Goal: Transaction & Acquisition: Purchase product/service

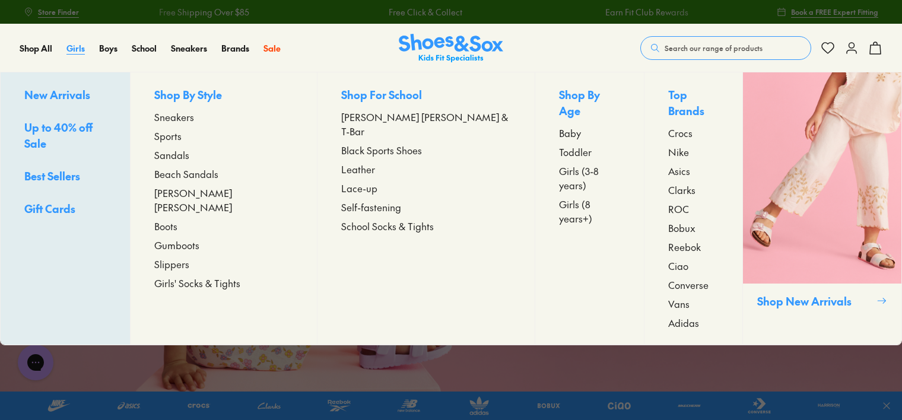
click at [76, 43] on span "Girls" at bounding box center [75, 48] width 18 height 12
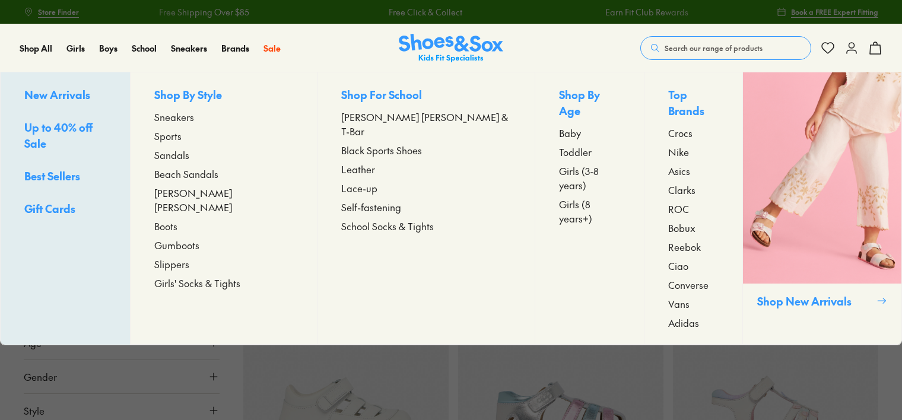
click at [53, 130] on span "Up to 40% off Sale" at bounding box center [58, 135] width 68 height 31
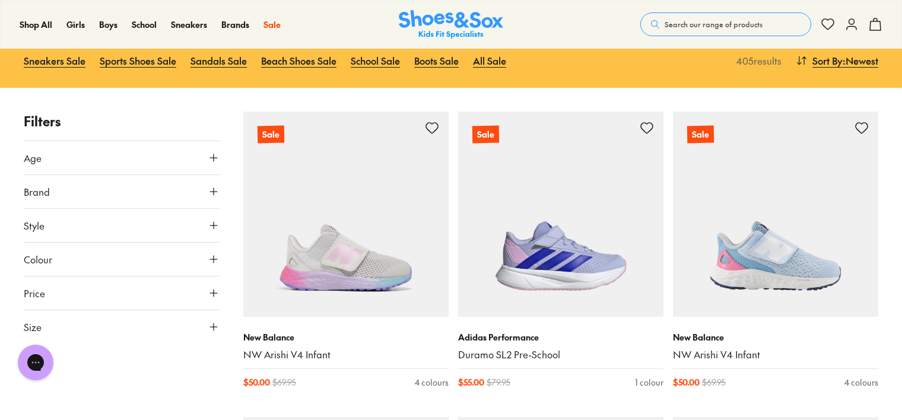
scroll to position [178, 0]
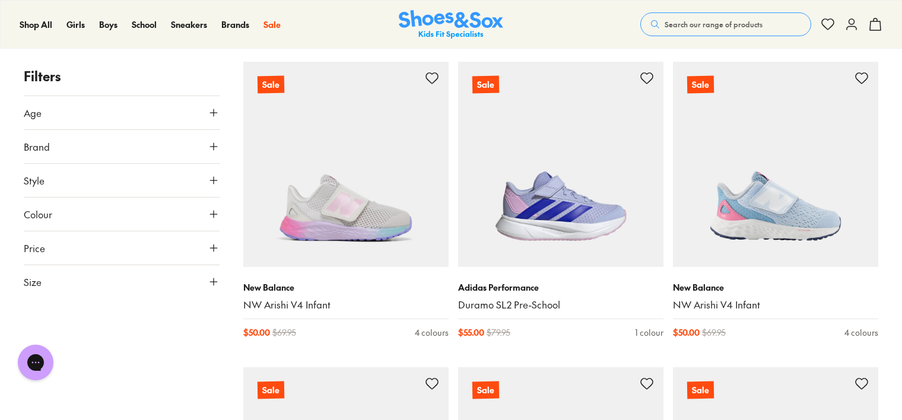
click at [216, 282] on icon at bounding box center [214, 282] width 12 height 12
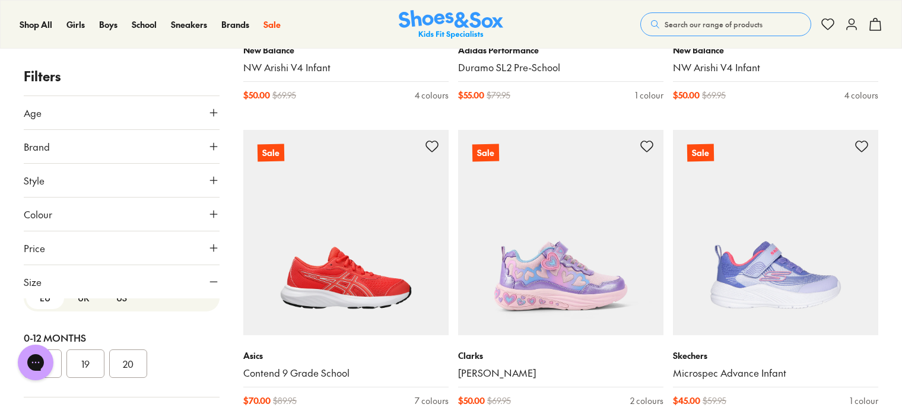
scroll to position [0, 0]
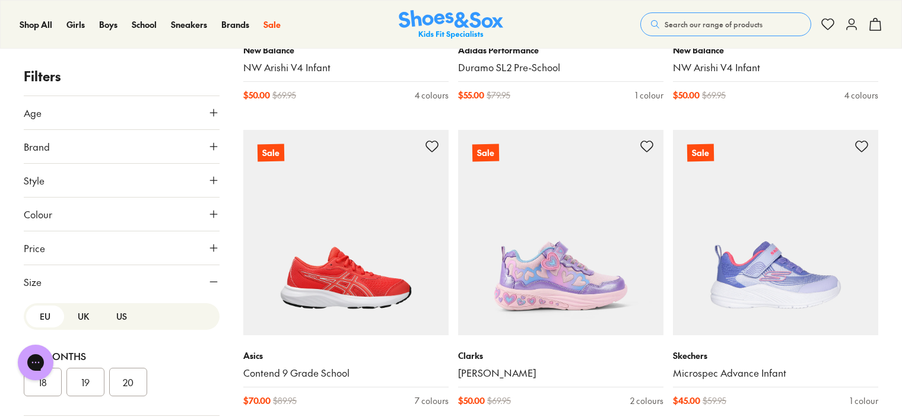
click at [114, 313] on button "US" at bounding box center [122, 316] width 38 height 22
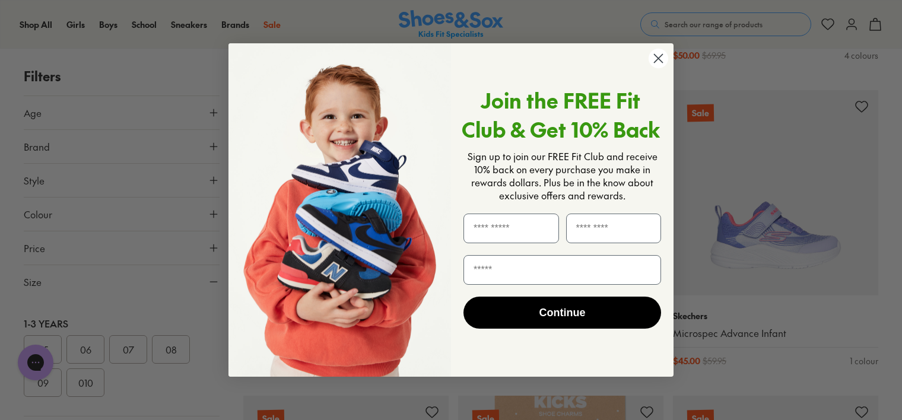
scroll to position [475, 0]
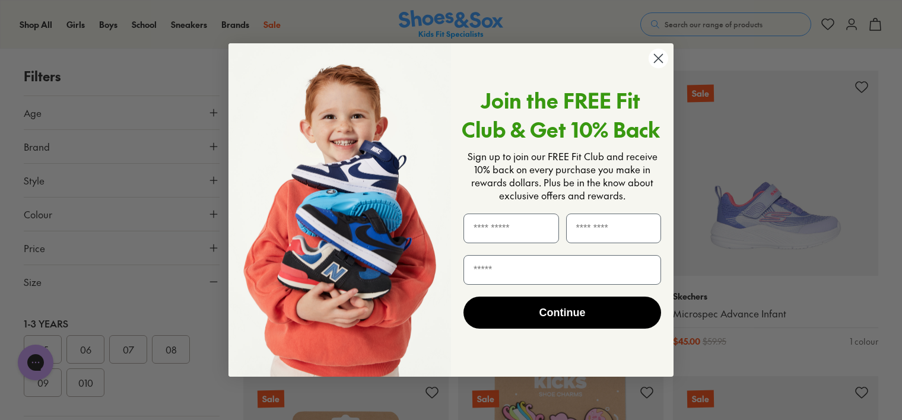
click at [659, 52] on circle "Close dialog" at bounding box center [658, 59] width 20 height 20
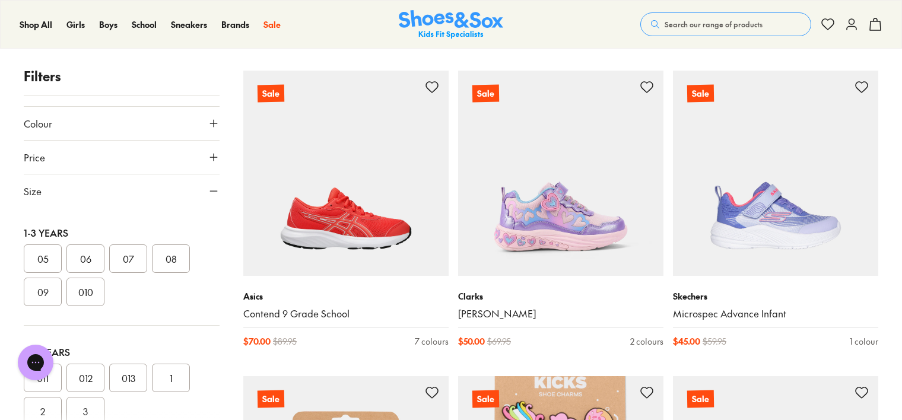
scroll to position [105, 0]
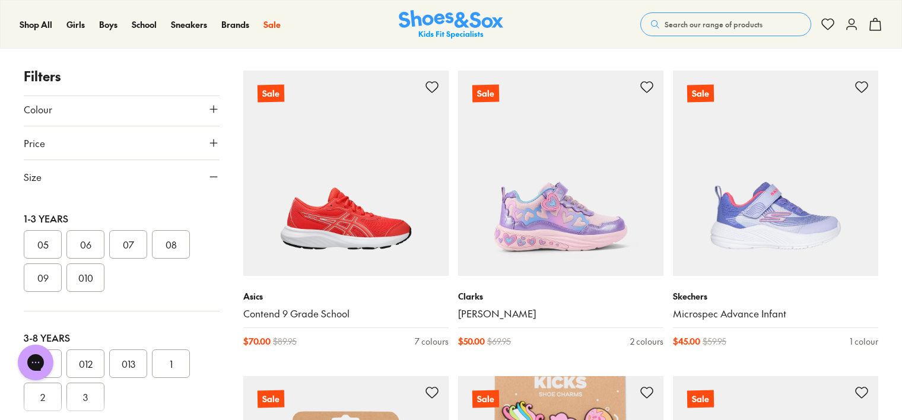
click at [84, 279] on button "010" at bounding box center [85, 277] width 38 height 28
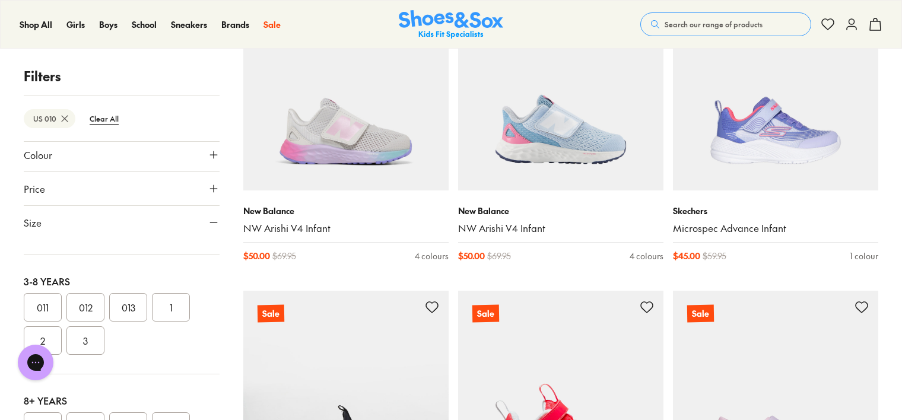
scroll to position [237, 0]
click at [50, 286] on button "011" at bounding box center [43, 290] width 38 height 28
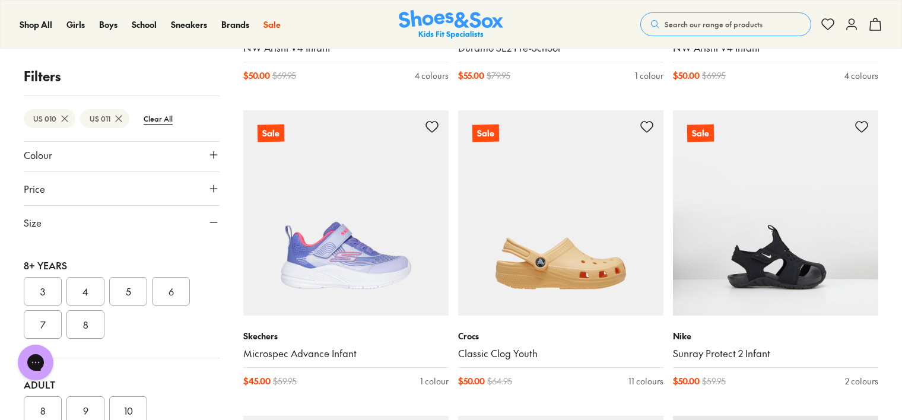
scroll to position [361, 0]
click at [210, 222] on use at bounding box center [213, 222] width 7 height 0
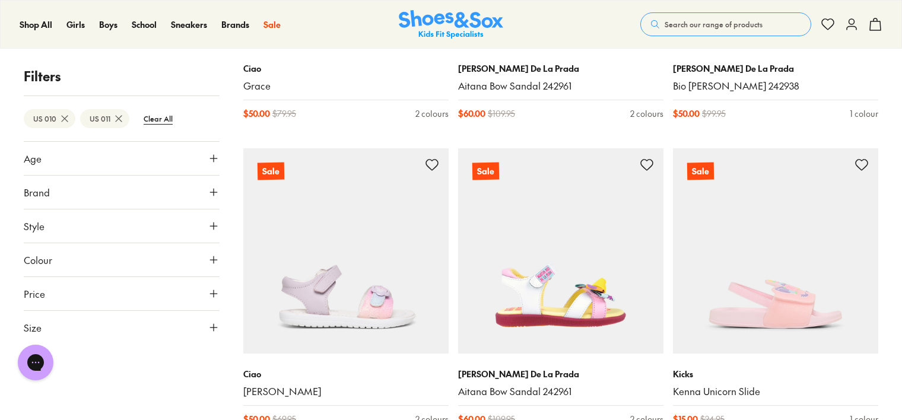
scroll to position [2858, 0]
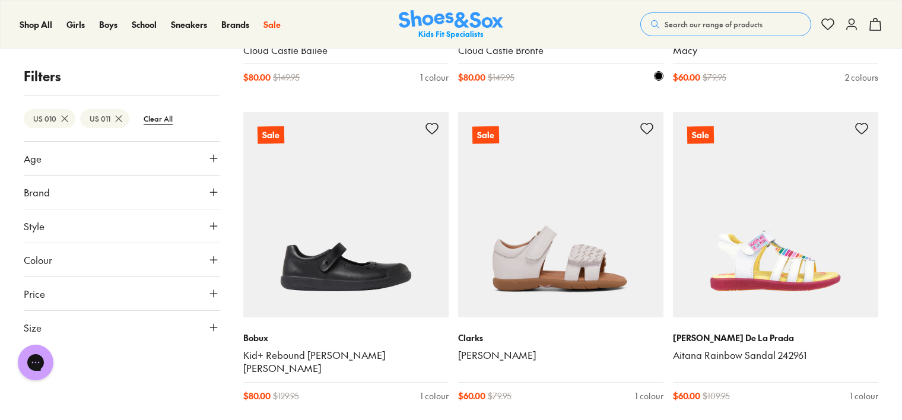
scroll to position [6239, 0]
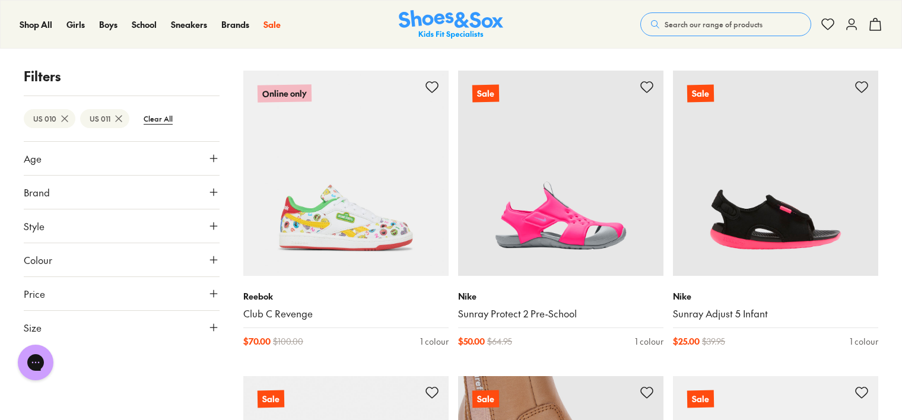
scroll to position [5053, 0]
